Goal: Task Accomplishment & Management: Use online tool/utility

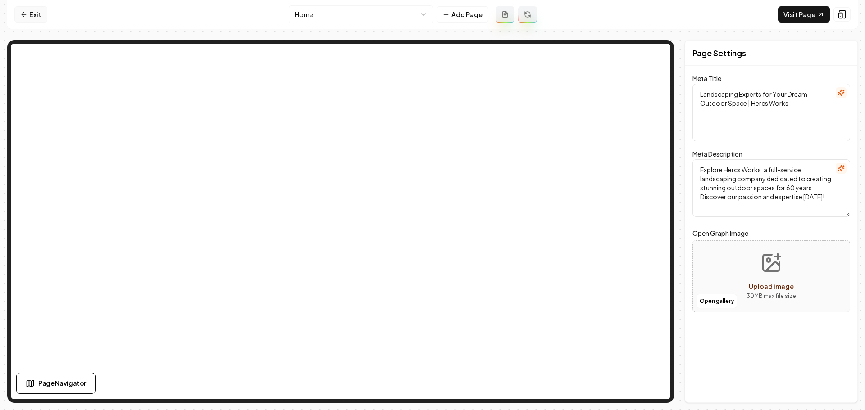
click at [31, 16] on link "Exit" at bounding box center [30, 14] width 33 height 16
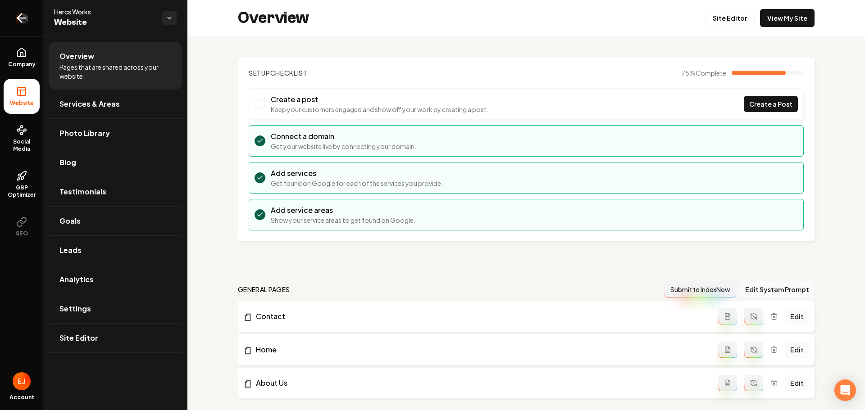
click at [27, 16] on icon "Return to dashboard" at bounding box center [21, 18] width 14 height 14
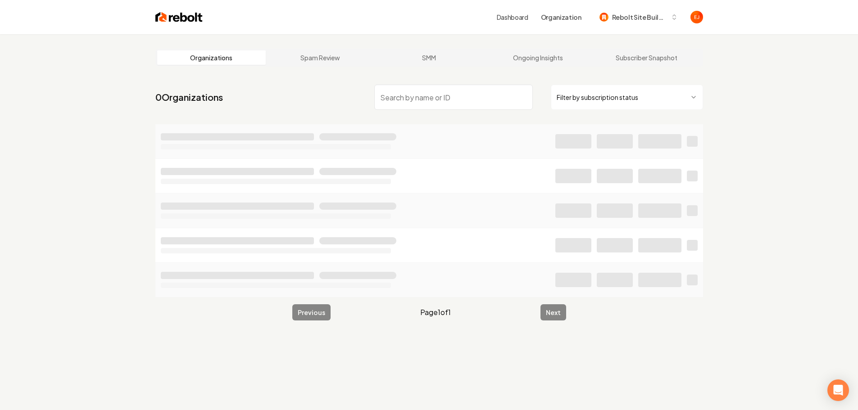
click at [417, 98] on input "search" at bounding box center [453, 97] width 159 height 25
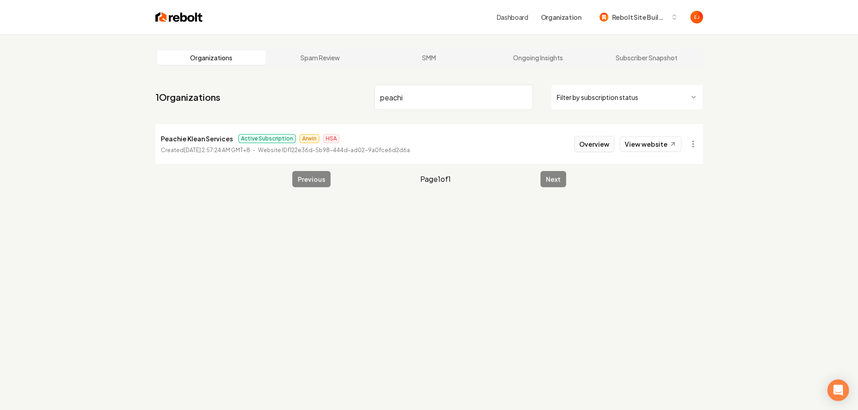
type input "peachi"
click at [589, 142] on button "Overview" at bounding box center [594, 144] width 40 height 16
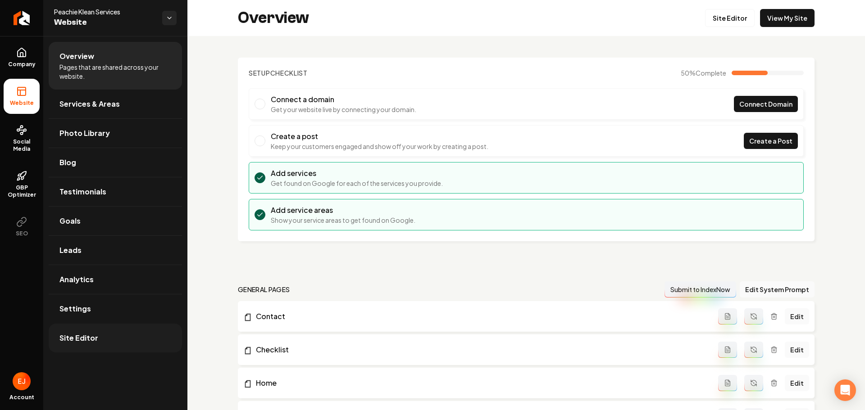
click at [118, 342] on link "Site Editor" at bounding box center [115, 338] width 133 height 29
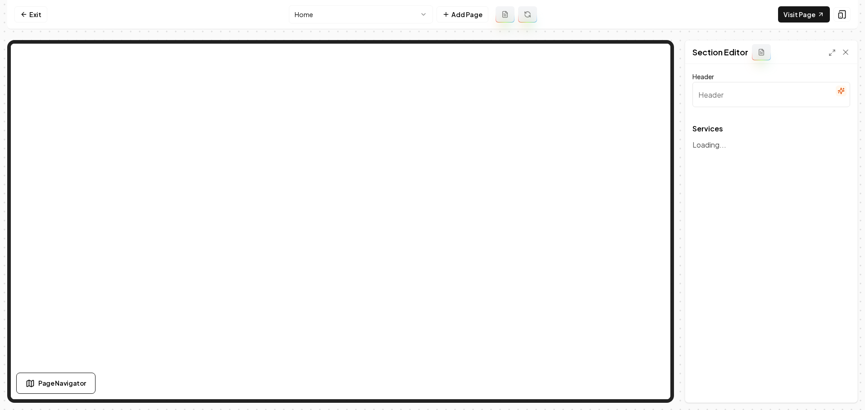
type input "Our Premier Cleaning Services"
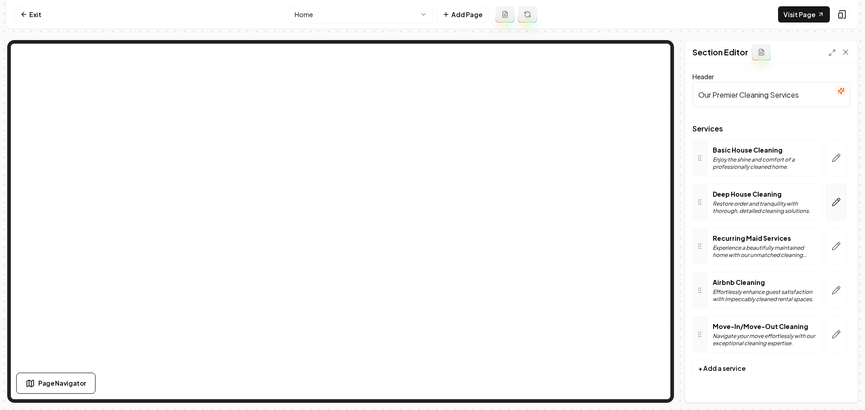
click at [833, 200] on icon "button" at bounding box center [836, 202] width 9 height 9
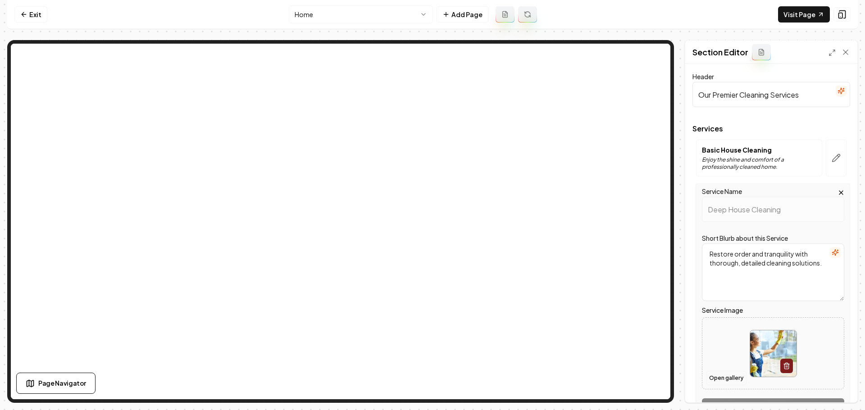
click at [723, 378] on button "Open gallery" at bounding box center [726, 378] width 41 height 14
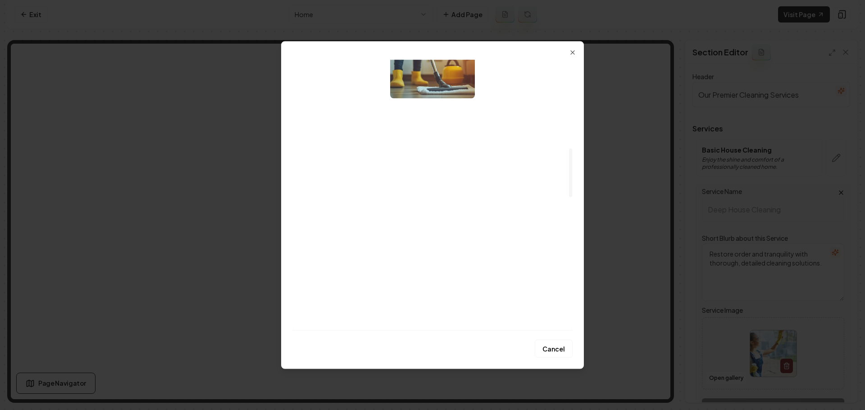
scroll to position [406, 0]
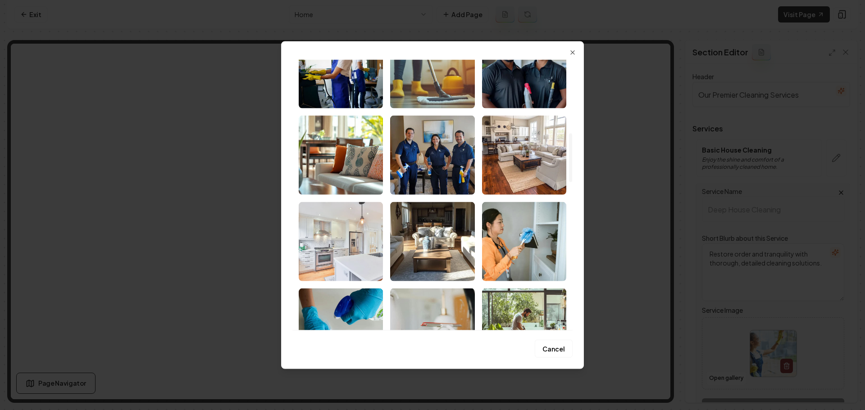
click at [358, 267] on img "Select image image_68b054145c7cd75eb8b9d195.jpeg" at bounding box center [341, 241] width 84 height 79
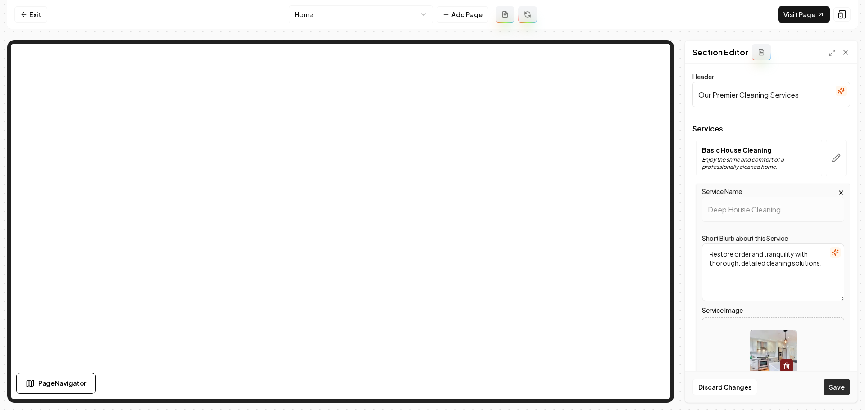
click at [840, 387] on button "Save" at bounding box center [837, 387] width 27 height 16
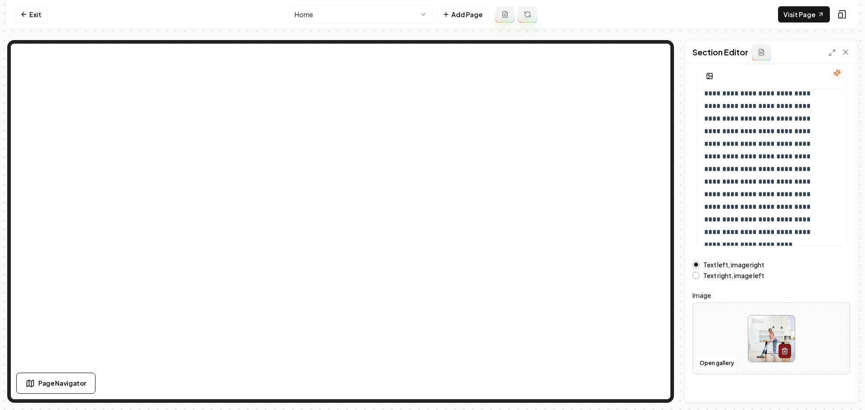
scroll to position [76, 0]
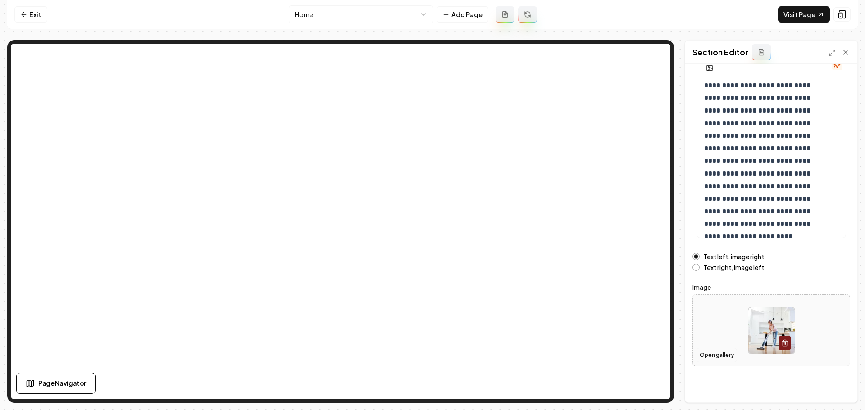
click at [728, 356] on button "Open gallery" at bounding box center [717, 355] width 41 height 14
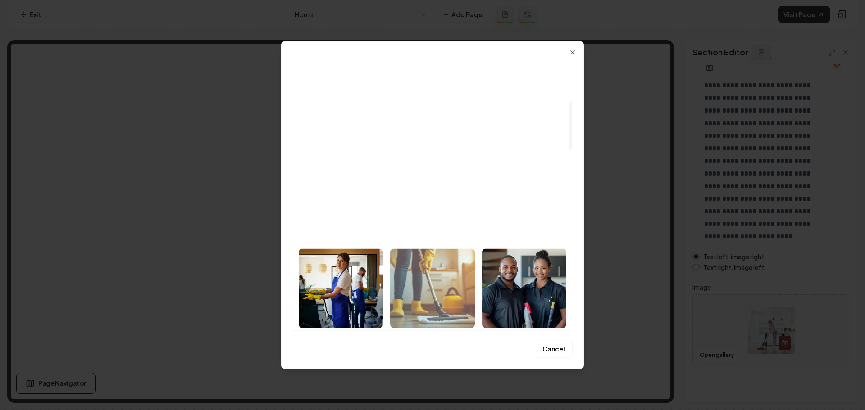
scroll to position [180, 0]
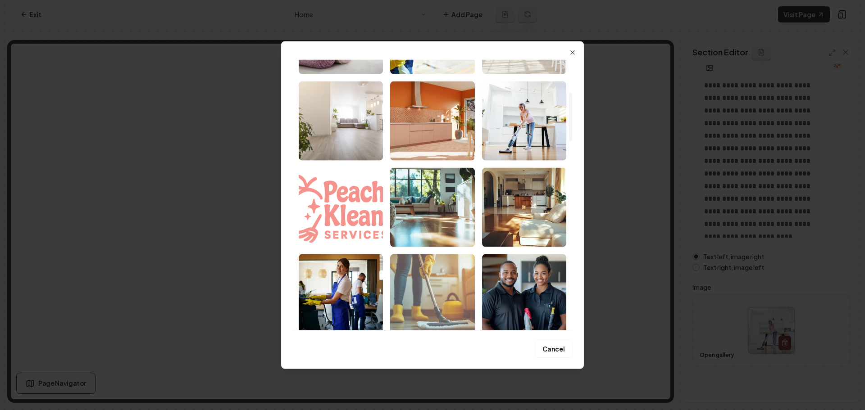
click at [437, 233] on img "Select image image_68b054145c7cd75eb8b9d180.png" at bounding box center [432, 207] width 84 height 79
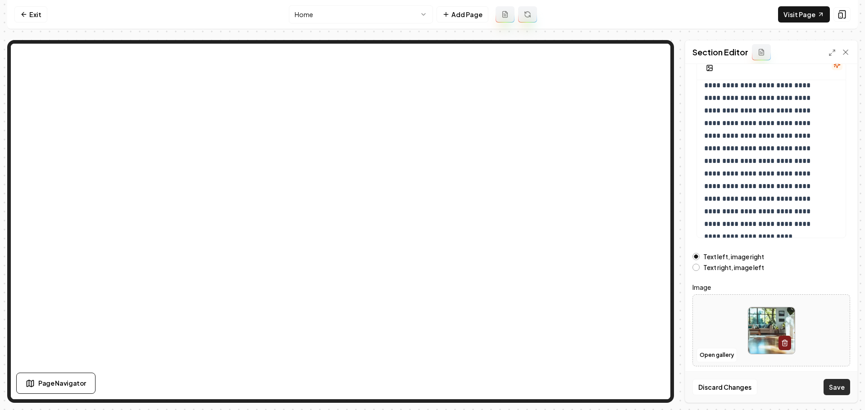
click at [833, 388] on button "Save" at bounding box center [837, 387] width 27 height 16
